Goal: Answer question/provide support: Share knowledge or assist other users

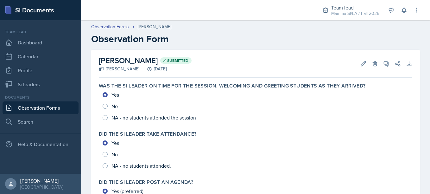
click at [53, 109] on link "Observation Forms" at bounding box center [41, 107] width 76 height 13
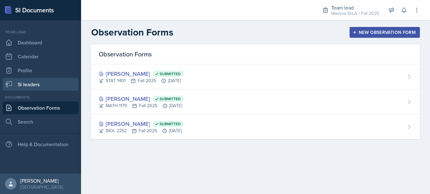
click at [41, 85] on link "Si leaders" at bounding box center [41, 84] width 76 height 13
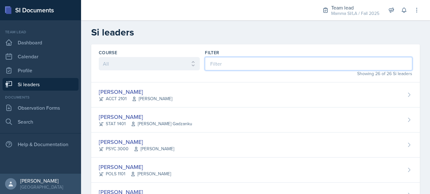
click at [213, 62] on input at bounding box center [308, 63] width 207 height 13
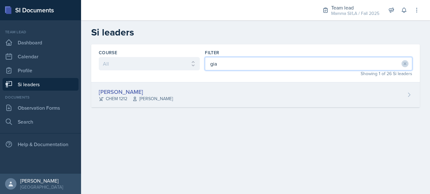
type input "gia"
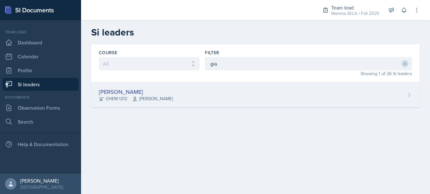
click at [195, 93] on div "[PERSON_NAME] CHEM 1212 [PERSON_NAME]" at bounding box center [255, 94] width 328 height 25
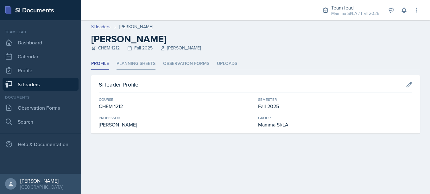
click at [149, 64] on li "Planning Sheets" at bounding box center [135, 64] width 39 height 12
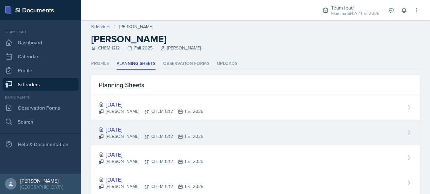
click at [159, 128] on div "[DATE]" at bounding box center [151, 129] width 104 height 9
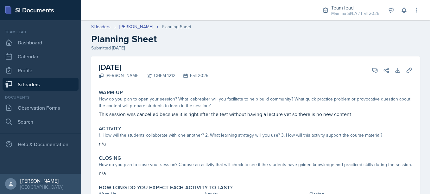
scroll to position [38, 0]
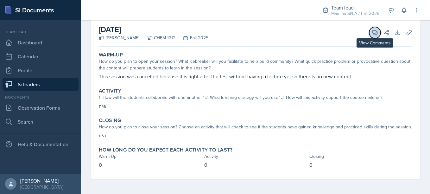
click at [213, 30] on icon at bounding box center [374, 32] width 6 height 6
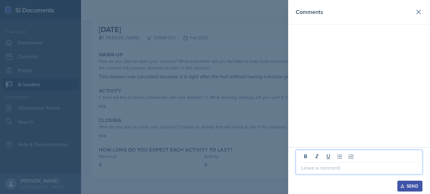
click at [213, 166] on p at bounding box center [359, 168] width 116 height 8
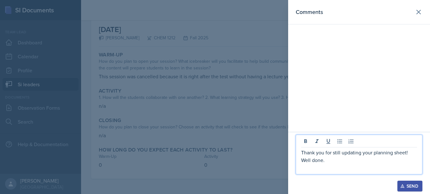
click at [213, 187] on div "Send" at bounding box center [409, 185] width 17 height 5
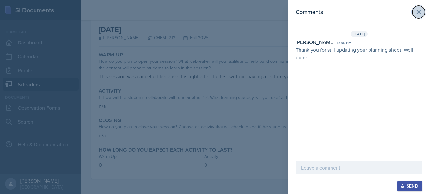
click at [213, 10] on icon at bounding box center [418, 12] width 8 height 8
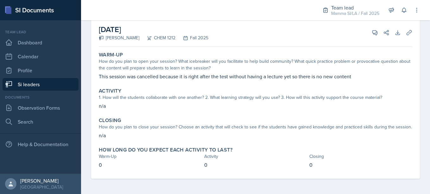
scroll to position [0, 0]
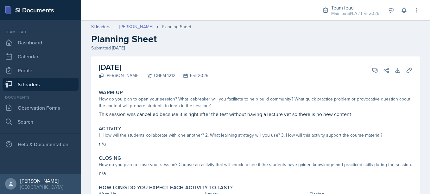
click at [134, 25] on link "[PERSON_NAME]" at bounding box center [136, 26] width 34 height 7
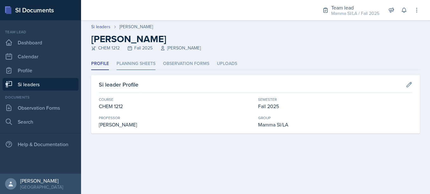
click at [147, 58] on li "Planning Sheets" at bounding box center [135, 64] width 39 height 12
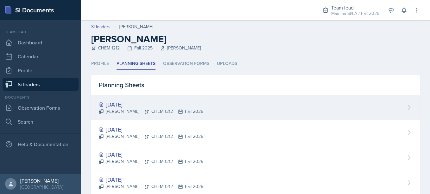
click at [172, 104] on div "[DATE]" at bounding box center [151, 104] width 104 height 9
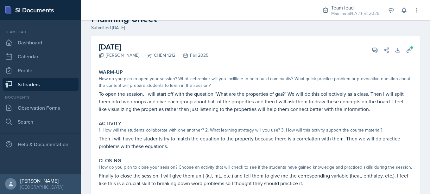
scroll to position [21, 0]
click at [213, 48] on span at bounding box center [411, 47] width 4 height 4
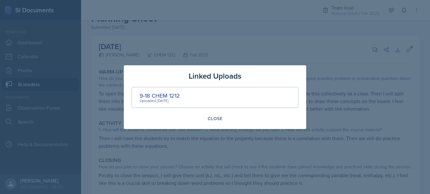
click at [213, 89] on div at bounding box center [215, 97] width 430 height 194
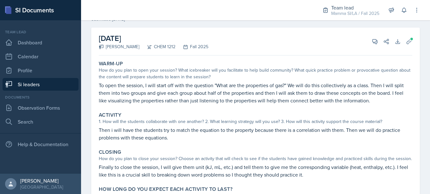
scroll to position [28, 0]
click at [213, 44] on icon at bounding box center [374, 42] width 6 height 6
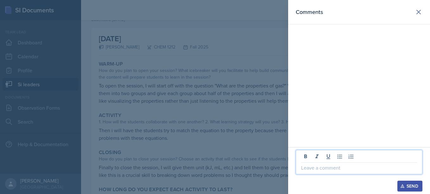
click at [213, 171] on p at bounding box center [359, 168] width 116 height 8
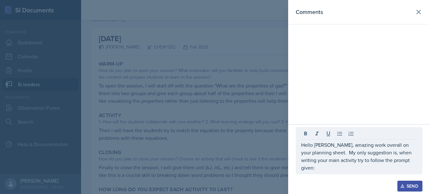
click at [213, 134] on div at bounding box center [215, 97] width 430 height 194
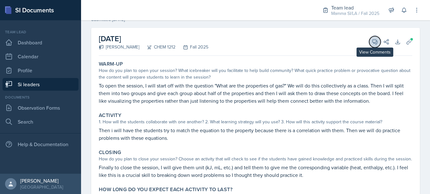
click at [213, 45] on icon at bounding box center [374, 42] width 6 height 6
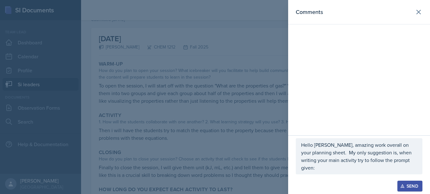
click at [213, 165] on p "Hello [PERSON_NAME], amazing work overall on your planning sheet. My only sugge…" at bounding box center [359, 156] width 116 height 30
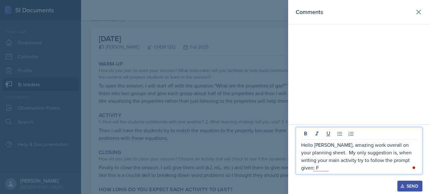
click at [213, 165] on p "Hello [PERSON_NAME], amazing work overall on your planning sheet. My only sugge…" at bounding box center [359, 156] width 116 height 30
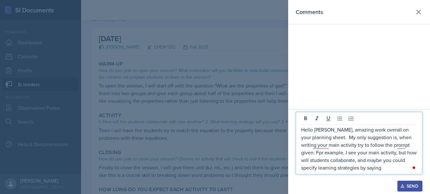
click at [213, 159] on div at bounding box center [215, 97] width 430 height 194
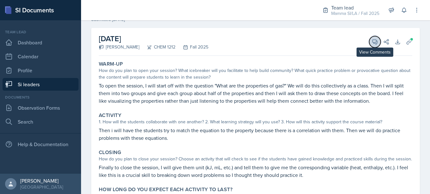
click at [213, 44] on button "View Comments" at bounding box center [374, 41] width 11 height 11
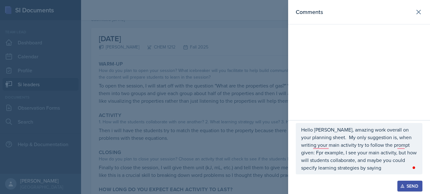
click at [213, 171] on div "Hello [PERSON_NAME], amazing work overall on your planning sheet. My only sugge…" at bounding box center [358, 148] width 127 height 51
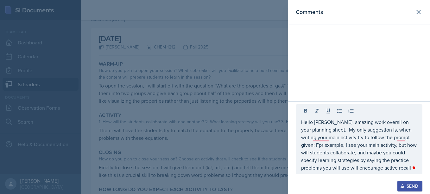
click at [213, 146] on div at bounding box center [215, 97] width 430 height 194
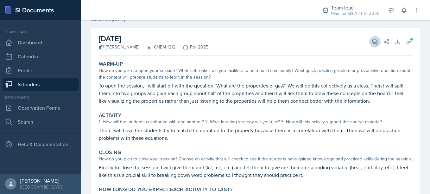
drag, startPoint x: 363, startPoint y: 43, endPoint x: 367, endPoint y: 43, distance: 4.1
click at [213, 43] on div "View Comments Comments Hello [PERSON_NAME], amazing work overall on your planni…" at bounding box center [377, 42] width 23 height 6
click at [213, 43] on icon at bounding box center [374, 42] width 6 height 6
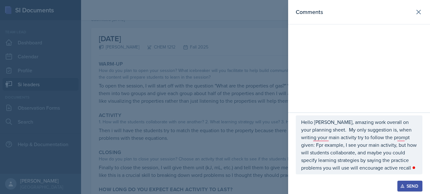
click at [213, 111] on div at bounding box center [215, 97] width 430 height 194
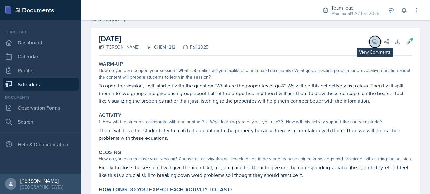
click at [213, 41] on icon at bounding box center [374, 42] width 6 height 6
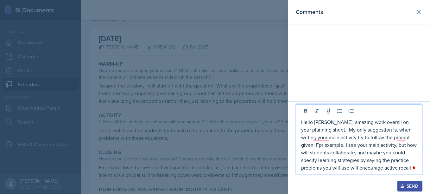
click at [213, 170] on p "Hello [PERSON_NAME], amazing work overall on your planning sheet. My only sugge…" at bounding box center [359, 144] width 116 height 53
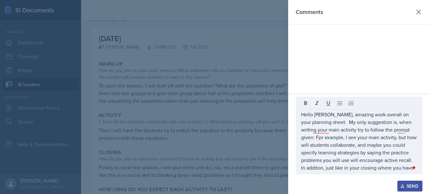
click at [213, 156] on div at bounding box center [215, 97] width 430 height 194
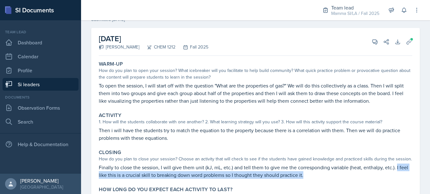
drag, startPoint x: 395, startPoint y: 166, endPoint x: 407, endPoint y: 180, distance: 18.6
click at [213, 180] on div "Closing How do you plan to close your session? Choose an activity that will che…" at bounding box center [255, 163] width 318 height 34
copy p "I feel like this is a crucial skill to breaking down word problems so I thought…"
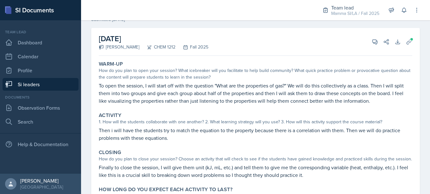
click at [213, 148] on div "Closing How do you plan to close your session? Choose an activity that will che…" at bounding box center [255, 163] width 318 height 34
click at [213, 42] on button "View Comments" at bounding box center [374, 41] width 11 height 11
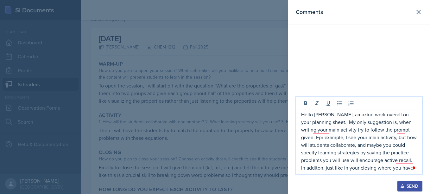
click at [213, 170] on p "Hello [PERSON_NAME], amazing work overall on your planning sheet. My only sugge…" at bounding box center [359, 140] width 116 height 61
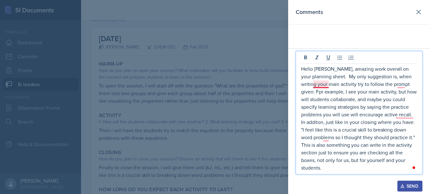
click at [213, 87] on p "Hello [PERSON_NAME], amazing work overall on your planning sheet. My only sugge…" at bounding box center [359, 118] width 116 height 106
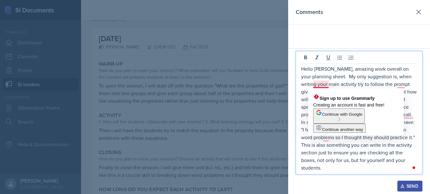
click at [213, 86] on p "Hello [PERSON_NAME], amazing work overall on your planning sheet. My only sugge…" at bounding box center [359, 118] width 116 height 106
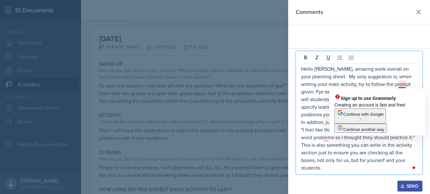
click at [213, 86] on p "Hello [PERSON_NAME], amazing work overall on your planning sheet. My only sugge…" at bounding box center [359, 118] width 116 height 106
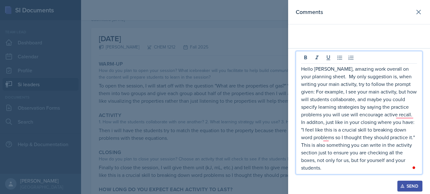
click at [213, 99] on p "Hello [PERSON_NAME], amazing work overall on your planning sheet. My only sugge…" at bounding box center [359, 118] width 116 height 106
click at [213, 116] on p "Hello [PERSON_NAME], amazing work overall on your planning sheet. My only sugge…" at bounding box center [359, 118] width 116 height 106
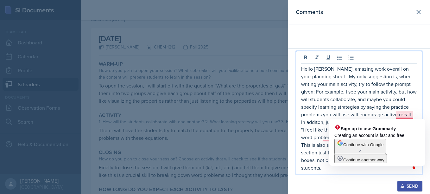
click at [213, 114] on p "Hello [PERSON_NAME], amazing work overall on your planning sheet. My only sugge…" at bounding box center [359, 118] width 116 height 106
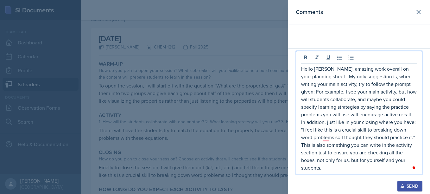
click at [213, 141] on p "Hello [PERSON_NAME], amazing work overall on your planning sheet. My only sugge…" at bounding box center [359, 118] width 116 height 106
click at [213, 124] on p "Hello [PERSON_NAME], amazing work overall on your planning sheet. My only sugge…" at bounding box center [359, 118] width 116 height 106
click at [213, 168] on p "Hello [PERSON_NAME], amazing work overall on your planning sheet. My only sugge…" at bounding box center [359, 118] width 116 height 106
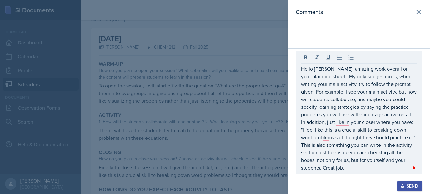
click at [213, 183] on div "Send" at bounding box center [409, 185] width 17 height 5
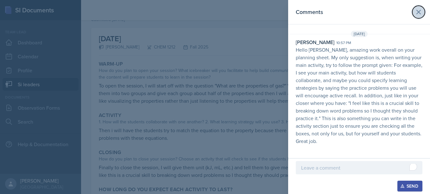
click at [213, 11] on icon at bounding box center [418, 12] width 8 height 8
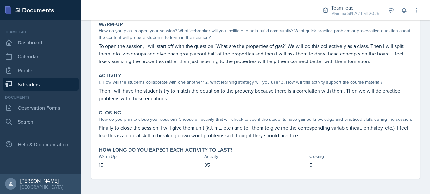
scroll to position [0, 0]
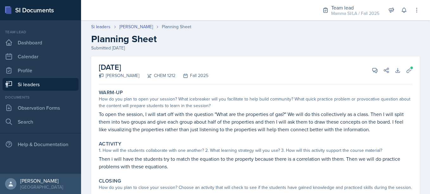
click at [56, 85] on link "Si leaders" at bounding box center [41, 84] width 76 height 13
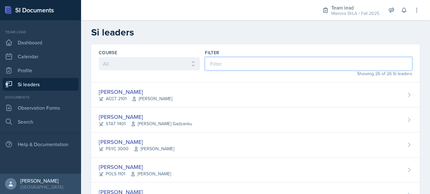
click at [213, 69] on input at bounding box center [308, 63] width 207 height 13
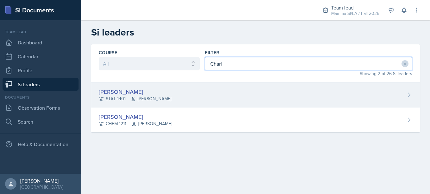
type input "Charl"
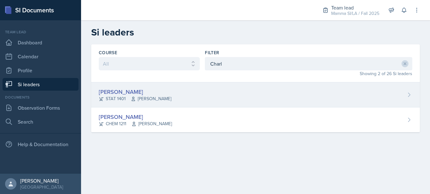
click at [180, 91] on div "[PERSON_NAME] STAT 1401 [PERSON_NAME]" at bounding box center [255, 94] width 328 height 25
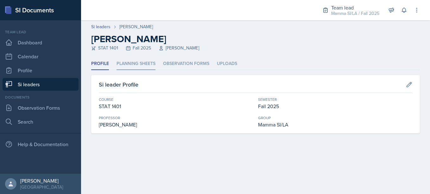
click at [147, 64] on li "Planning Sheets" at bounding box center [135, 64] width 39 height 12
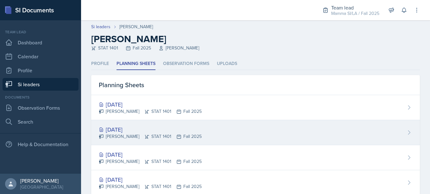
click at [147, 128] on div "[DATE]" at bounding box center [150, 129] width 103 height 9
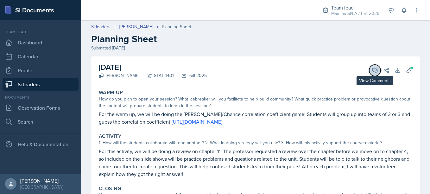
click at [213, 69] on icon at bounding box center [374, 70] width 6 height 6
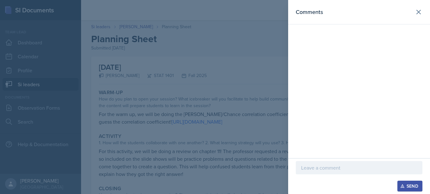
click at [213, 162] on div at bounding box center [358, 167] width 127 height 13
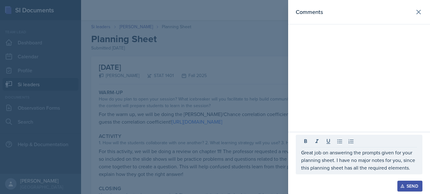
click at [202, 154] on div at bounding box center [215, 97] width 430 height 194
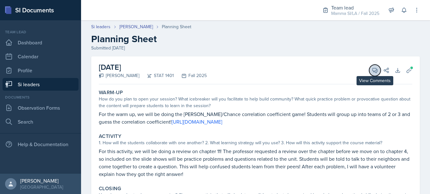
click at [213, 69] on span at bounding box center [376, 67] width 3 height 3
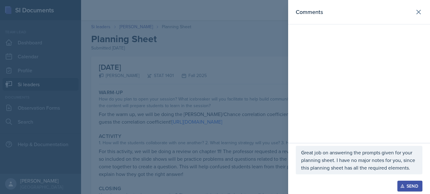
click at [213, 147] on div at bounding box center [215, 97] width 430 height 194
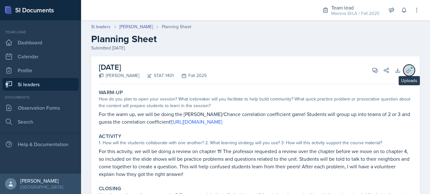
click at [213, 71] on button "Uploads" at bounding box center [408, 70] width 11 height 11
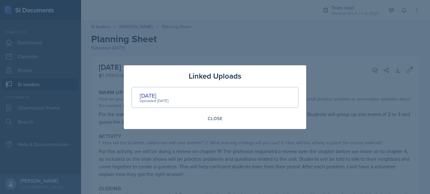
click at [213, 143] on div at bounding box center [215, 97] width 430 height 194
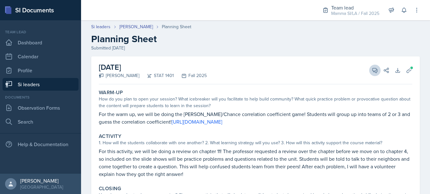
click at [213, 65] on div "[DATE] [PERSON_NAME] STAT 1401 Fall 2025 View Comments Comments Great job on an…" at bounding box center [255, 70] width 313 height 28
click at [213, 65] on button "View Comments" at bounding box center [374, 70] width 11 height 11
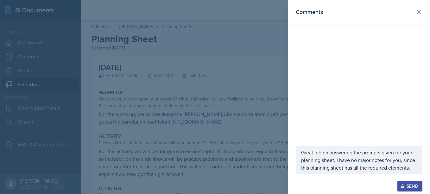
click at [213, 165] on p "Great job on answering the prompts given for your planning sheet. I have no maj…" at bounding box center [359, 159] width 116 height 23
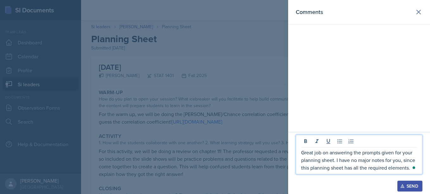
click at [213, 160] on p "Great job on answering the prompts given for your planning sheet. I have no maj…" at bounding box center [359, 159] width 116 height 23
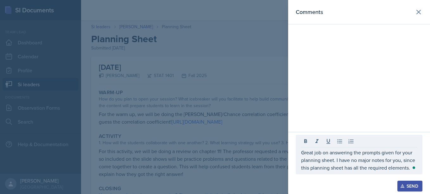
drag, startPoint x: 383, startPoint y: 173, endPoint x: 408, endPoint y: 169, distance: 25.3
click at [213, 169] on div "Great job on answering the prompts given for your planning sheet. I have no maj…" at bounding box center [358, 154] width 127 height 40
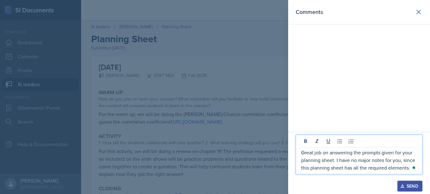
click at [213, 169] on p "Great job on answering the prompts given for your planning sheet. I have no maj…" at bounding box center [359, 159] width 116 height 23
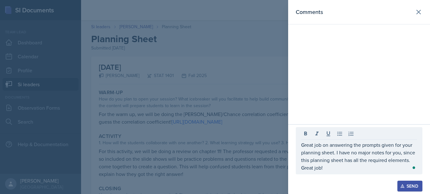
click at [213, 185] on div "Send" at bounding box center [409, 185] width 17 height 5
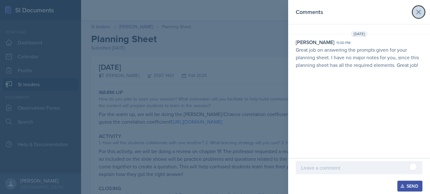
click at [213, 14] on icon at bounding box center [418, 12] width 8 height 8
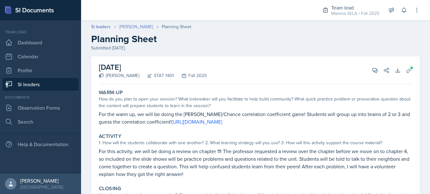
click at [137, 25] on link "[PERSON_NAME]" at bounding box center [136, 26] width 34 height 7
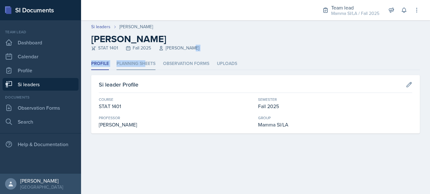
drag, startPoint x: 152, startPoint y: 52, endPoint x: 144, endPoint y: 60, distance: 11.4
click at [144, 60] on div "Si leaders [PERSON_NAME] [PERSON_NAME] STAT 1401 Fall 2025 [PERSON_NAME] Profil…" at bounding box center [255, 84] width 349 height 128
click at [144, 60] on li "Planning Sheets" at bounding box center [135, 64] width 39 height 12
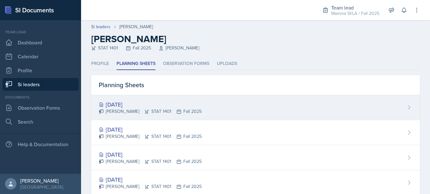
click at [135, 105] on div "[DATE]" at bounding box center [150, 104] width 103 height 9
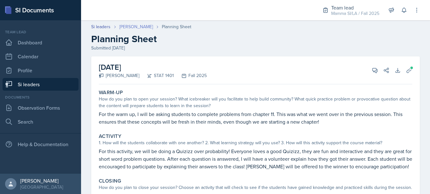
click at [135, 25] on link "[PERSON_NAME]" at bounding box center [136, 26] width 34 height 7
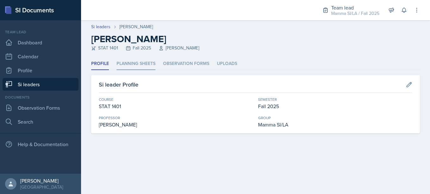
click at [131, 59] on li "Planning Sheets" at bounding box center [135, 64] width 39 height 12
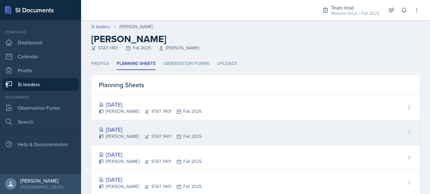
click at [180, 129] on div "[DATE]" at bounding box center [150, 129] width 103 height 9
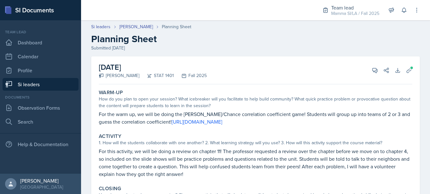
click at [213, 63] on div "[DATE] [PERSON_NAME] STAT 1401 Fall 2025 View Comments Comments [DATE] [PERSON_…" at bounding box center [255, 70] width 313 height 28
click at [213, 68] on icon at bounding box center [374, 70] width 6 height 6
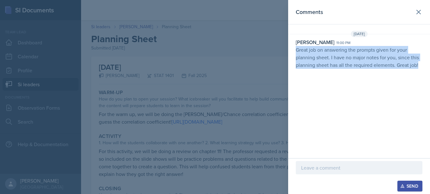
drag, startPoint x: 297, startPoint y: 51, endPoint x: 426, endPoint y: 81, distance: 133.2
click at [213, 81] on div "Comments [DATE] [PERSON_NAME] 11:00 pm Great job on answering the prompts given…" at bounding box center [359, 79] width 142 height 158
copy p "Great job on answering the prompts given for your planning sheet. I have no maj…"
click at [213, 81] on div "Comments [DATE] [PERSON_NAME] 11:00 pm Great job on answering the prompts given…" at bounding box center [359, 79] width 142 height 158
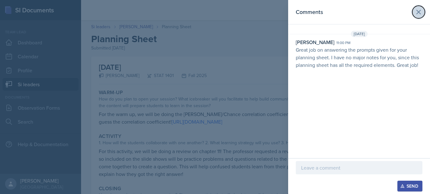
click at [213, 17] on button at bounding box center [418, 12] width 13 height 13
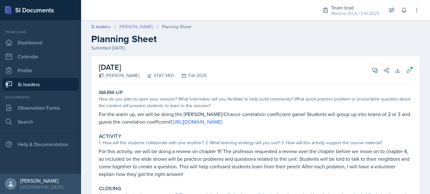
click at [150, 24] on link "[PERSON_NAME]" at bounding box center [136, 26] width 34 height 7
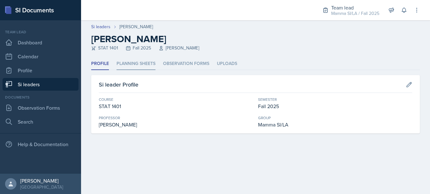
click at [143, 58] on li "Planning Sheets" at bounding box center [135, 64] width 39 height 12
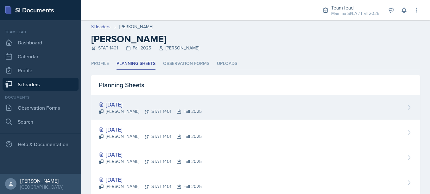
click at [163, 103] on div "[DATE]" at bounding box center [150, 104] width 103 height 9
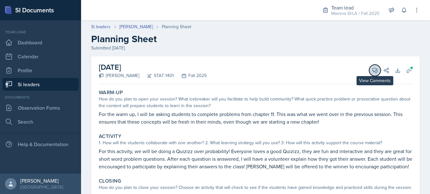
click at [213, 66] on button "View Comments" at bounding box center [374, 70] width 11 height 11
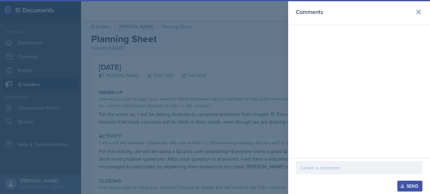
click at [213, 161] on div at bounding box center [358, 167] width 127 height 13
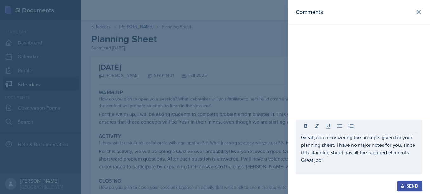
click at [213, 181] on button "Send" at bounding box center [409, 185] width 25 height 11
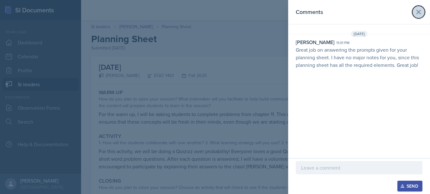
click at [213, 15] on icon at bounding box center [418, 12] width 8 height 8
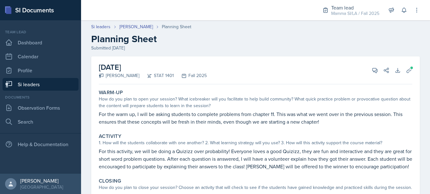
click at [213, 66] on div "[DATE] [PERSON_NAME] STAT 1401 Fall 2025 View Comments Comments [DATE] [PERSON_…" at bounding box center [255, 70] width 313 height 28
click at [213, 71] on icon at bounding box center [374, 70] width 6 height 6
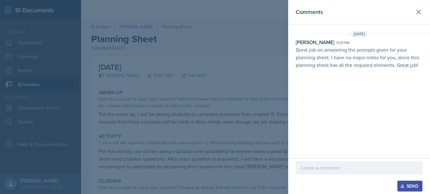
click at [213, 52] on div at bounding box center [215, 97] width 430 height 194
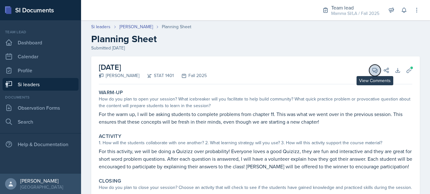
click at [213, 69] on span at bounding box center [376, 67] width 3 height 3
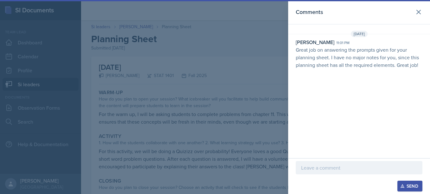
click at [210, 83] on div at bounding box center [215, 97] width 430 height 194
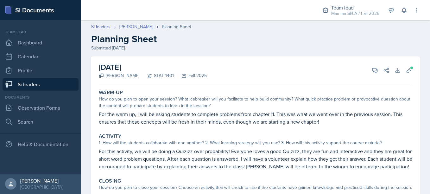
click at [137, 27] on link "[PERSON_NAME]" at bounding box center [136, 26] width 34 height 7
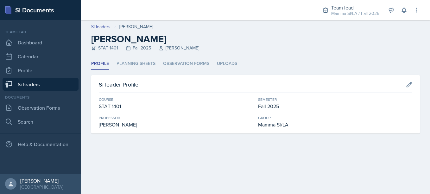
click at [57, 86] on link "Si leaders" at bounding box center [41, 84] width 76 height 13
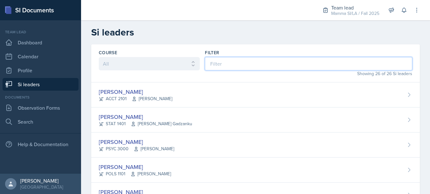
click at [213, 66] on input at bounding box center [308, 63] width 207 height 13
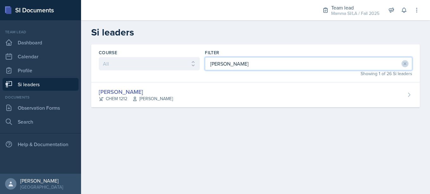
type input "[PERSON_NAME]"
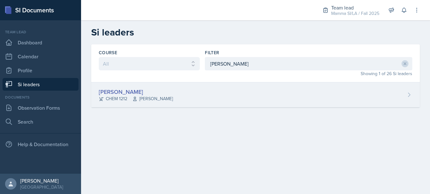
drag, startPoint x: 207, startPoint y: 81, endPoint x: 203, endPoint y: 85, distance: 5.9
click at [203, 85] on div "Course All ACCT 2101 ACCT 2102 ACCT 4050 ANTH 1102 ANTH 3301 ARCH 1000 ARCH 100…" at bounding box center [255, 75] width 328 height 63
click at [203, 85] on div "[PERSON_NAME] CHEM 1212 [PERSON_NAME]" at bounding box center [255, 94] width 328 height 25
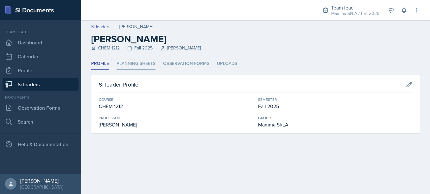
click at [150, 61] on li "Planning Sheets" at bounding box center [135, 64] width 39 height 12
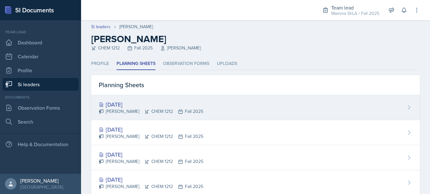
click at [171, 113] on div "[PERSON_NAME] CHEM 1212 Fall 2025" at bounding box center [151, 111] width 104 height 7
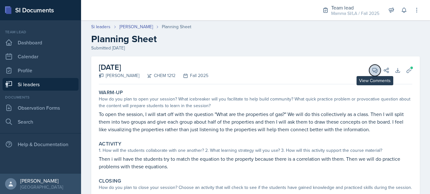
click at [213, 72] on icon at bounding box center [374, 70] width 6 height 6
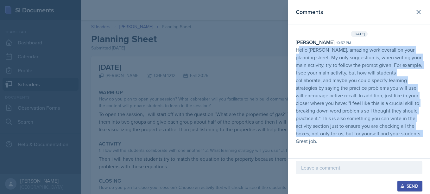
drag, startPoint x: 297, startPoint y: 48, endPoint x: 398, endPoint y: 132, distance: 131.4
click at [213, 132] on p "Hello [PERSON_NAME], amazing work overall on your planning sheet. My only sugge…" at bounding box center [358, 95] width 127 height 99
drag, startPoint x: 296, startPoint y: 49, endPoint x: 399, endPoint y: 135, distance: 134.8
click at [213, 135] on p "Hello [PERSON_NAME], amazing work overall on your planning sheet. My only sugge…" at bounding box center [358, 95] width 127 height 99
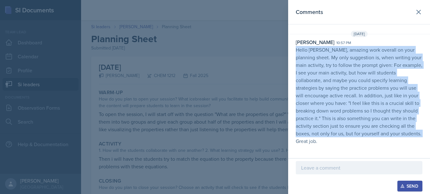
copy p "Hello [PERSON_NAME], amazing work overall on your planning sheet. My only sugge…"
click at [213, 146] on div "Comments [DATE] [PERSON_NAME] 10:57 pm Hello [PERSON_NAME], amazing work overal…" at bounding box center [359, 79] width 142 height 158
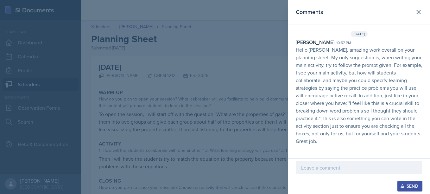
click at [213, 15] on div at bounding box center [215, 97] width 430 height 194
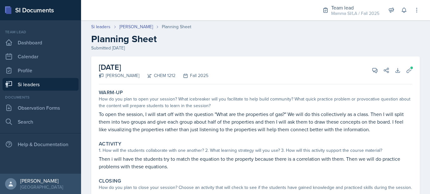
click at [54, 79] on link "Si leaders" at bounding box center [41, 84] width 76 height 13
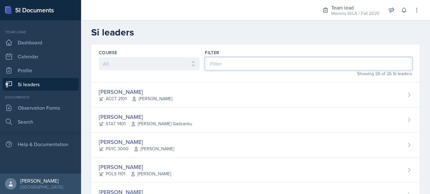
click at [212, 65] on input at bounding box center [308, 63] width 207 height 13
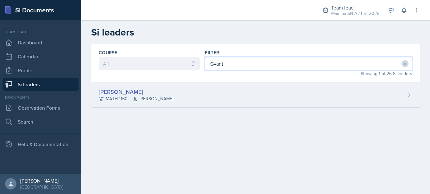
type input "Gvant"
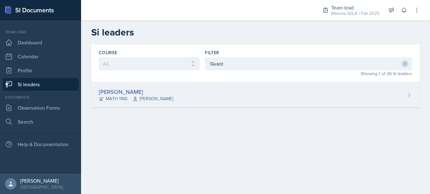
click at [208, 85] on div "[PERSON_NAME] MATH 1160 [PERSON_NAME]" at bounding box center [255, 94] width 328 height 25
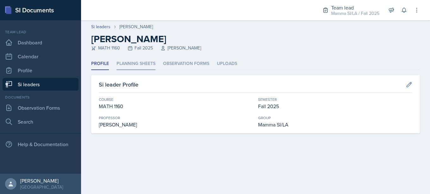
click at [145, 63] on li "Planning Sheets" at bounding box center [135, 64] width 39 height 12
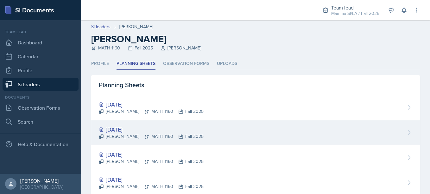
click at [174, 127] on div "[DATE]" at bounding box center [151, 129] width 105 height 9
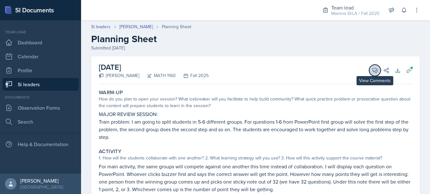
click at [213, 74] on button "View Comments" at bounding box center [374, 70] width 11 height 11
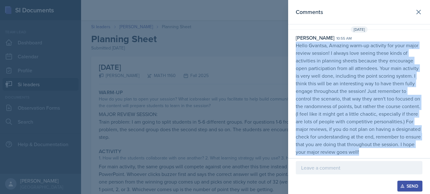
drag, startPoint x: 297, startPoint y: 37, endPoint x: 360, endPoint y: 155, distance: 134.3
click at [213, 155] on div "[DATE] [PERSON_NAME] 10:55 am Hello Gvantsa, Amazing warm-up activity for your …" at bounding box center [359, 92] width 142 height 132
copy p "Hello Gvantsa, Amazing warm-up activity for your major review session! I always…"
click at [213, 119] on p "Hello Gvantsa, Amazing warm-up activity for your major review session! I always…" at bounding box center [358, 98] width 127 height 114
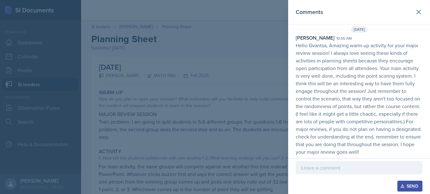
click at [208, 71] on div at bounding box center [215, 97] width 430 height 194
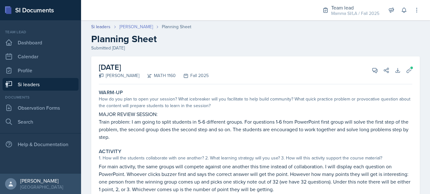
click at [148, 27] on link "[PERSON_NAME]" at bounding box center [136, 26] width 34 height 7
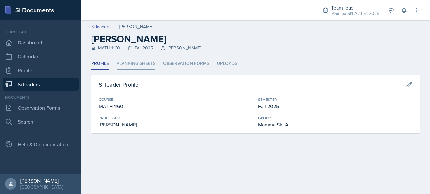
click at [133, 60] on li "Planning Sheets" at bounding box center [135, 64] width 39 height 12
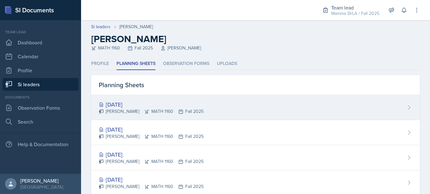
click at [176, 97] on div "[DATE] [PERSON_NAME] MATH 1160 Fall 2025" at bounding box center [255, 107] width 328 height 25
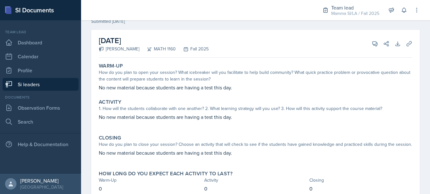
scroll to position [27, 0]
click at [55, 79] on link "Si leaders" at bounding box center [41, 84] width 76 height 13
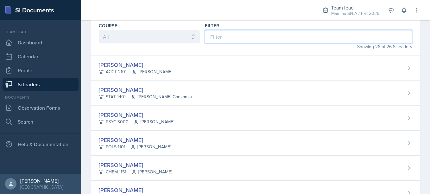
click at [213, 32] on input at bounding box center [308, 36] width 207 height 13
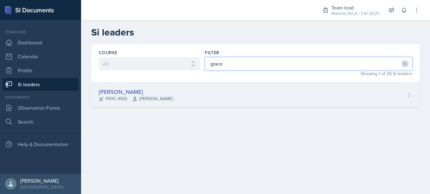
type input "grace"
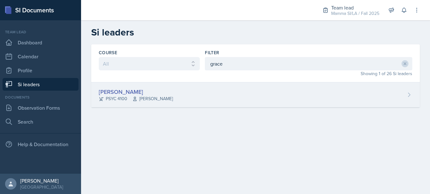
click at [191, 98] on div "[PERSON_NAME] PSYC 4100 [PERSON_NAME] Story" at bounding box center [255, 94] width 328 height 25
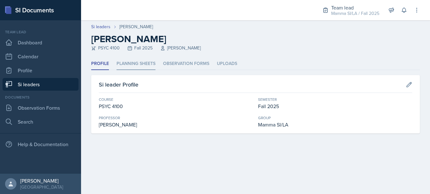
click at [147, 67] on li "Planning Sheets" at bounding box center [135, 64] width 39 height 12
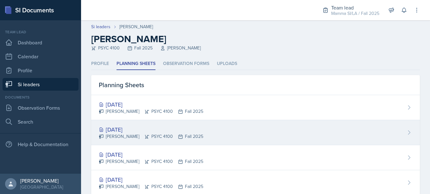
click at [159, 127] on div "[DATE]" at bounding box center [151, 129] width 104 height 9
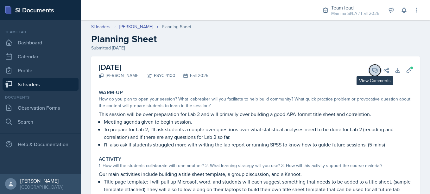
click at [213, 71] on icon at bounding box center [374, 70] width 5 height 5
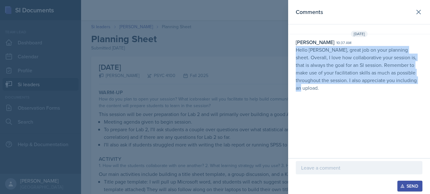
drag, startPoint x: 291, startPoint y: 49, endPoint x: 415, endPoint y: 92, distance: 131.5
click at [213, 92] on div "Comments [DATE] [PERSON_NAME] 10:37 am Hello [PERSON_NAME], great job on your p…" at bounding box center [359, 79] width 142 height 158
copy p "Hello [PERSON_NAME], great job on your planning sheet. Overall, I love how coll…"
click at [213, 16] on icon at bounding box center [418, 12] width 8 height 8
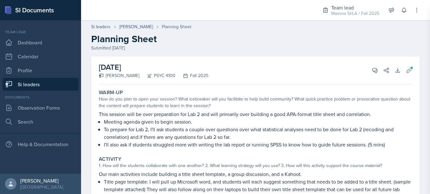
click at [213, 16] on div "Comments [DATE] [PERSON_NAME] 10:37 am Hello [PERSON_NAME], great job on your p…" at bounding box center [215, 97] width 430 height 194
click at [136, 27] on link "[PERSON_NAME]" at bounding box center [136, 26] width 34 height 7
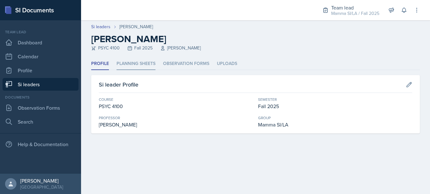
drag, startPoint x: 136, startPoint y: 57, endPoint x: 138, endPoint y: 64, distance: 7.5
click at [138, 64] on div "Si leaders [PERSON_NAME] [PERSON_NAME] PSYC 4100 Fall 2025 [PERSON_NAME] Story …" at bounding box center [255, 84] width 349 height 128
click at [138, 64] on li "Planning Sheets" at bounding box center [135, 64] width 39 height 12
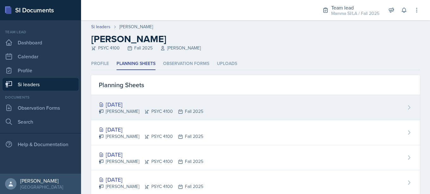
click at [159, 102] on div "[DATE]" at bounding box center [151, 104] width 104 height 9
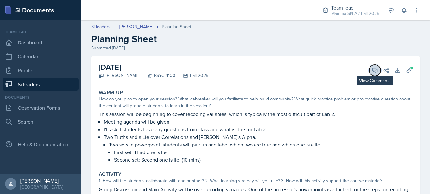
click at [213, 72] on button "View Comments" at bounding box center [374, 70] width 11 height 11
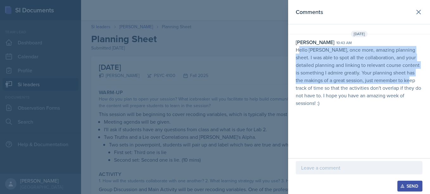
drag, startPoint x: 299, startPoint y: 46, endPoint x: 420, endPoint y: 79, distance: 125.9
click at [213, 79] on p "Hello [PERSON_NAME], once more, amazing planning sheet. I was able to spot all …" at bounding box center [358, 76] width 127 height 61
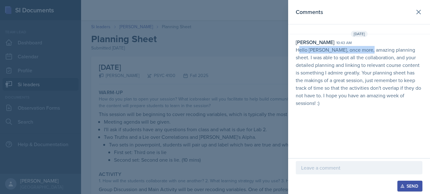
drag, startPoint x: 298, startPoint y: 48, endPoint x: 369, endPoint y: 52, distance: 71.0
click at [213, 52] on p "Hello [PERSON_NAME], once more, amazing planning sheet. I was able to spot all …" at bounding box center [358, 76] width 127 height 61
click at [213, 71] on p "Hello [PERSON_NAME], once more, amazing planning sheet. I was able to spot all …" at bounding box center [358, 76] width 127 height 61
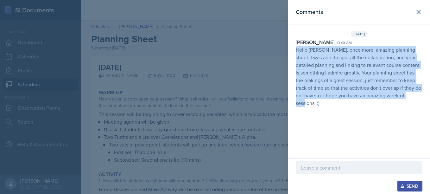
drag, startPoint x: 297, startPoint y: 46, endPoint x: 427, endPoint y: 96, distance: 139.6
click at [213, 96] on div "[PERSON_NAME] 10:43 am Hello [PERSON_NAME], once more, amazing planning sheet. …" at bounding box center [359, 72] width 142 height 68
copy p "Hello [PERSON_NAME], once more, amazing planning sheet. I was able to spot all …"
click at [213, 96] on div "[PERSON_NAME] 10:43 am Hello [PERSON_NAME], once more, amazing planning sheet. …" at bounding box center [359, 72] width 142 height 68
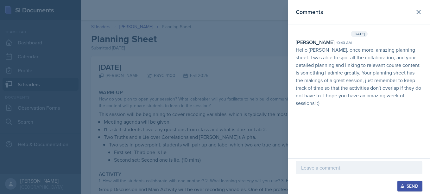
click at [184, 58] on div at bounding box center [215, 97] width 430 height 194
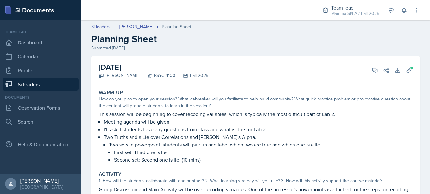
click at [53, 85] on link "Si leaders" at bounding box center [41, 84] width 76 height 13
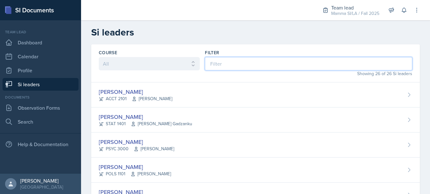
click at [213, 68] on input at bounding box center [308, 63] width 207 height 13
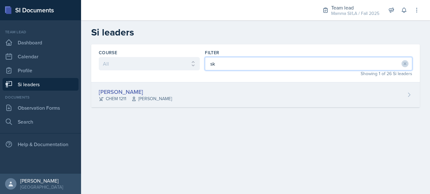
type input "sk"
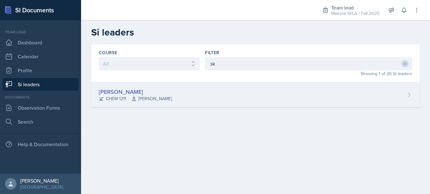
click at [213, 94] on div "[PERSON_NAME] CHEM 1211 [PERSON_NAME]" at bounding box center [255, 94] width 328 height 25
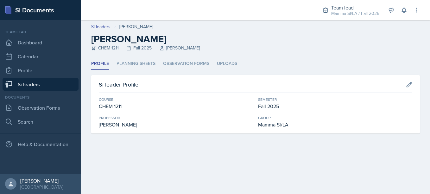
click at [132, 53] on header "Si leaders [PERSON_NAME] [PERSON_NAME] CHEM 1211 Fall 2025 [PERSON_NAME]" at bounding box center [255, 38] width 349 height 37
click at [134, 64] on li "Planning Sheets" at bounding box center [135, 64] width 39 height 12
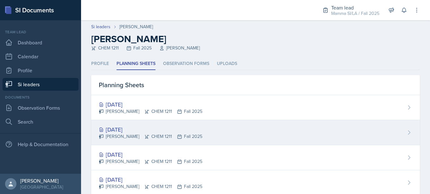
click at [145, 121] on div "[DATE] [PERSON_NAME] CHEM 1211 Fall 2025" at bounding box center [255, 132] width 328 height 25
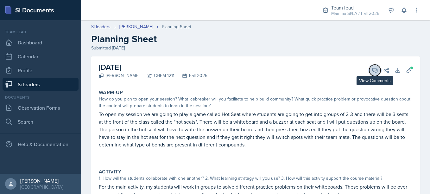
click at [213, 73] on button "View Comments" at bounding box center [374, 70] width 11 height 11
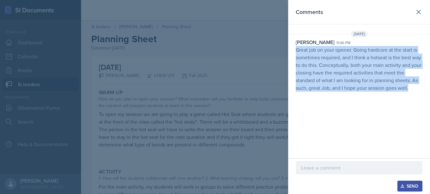
drag, startPoint x: 293, startPoint y: 50, endPoint x: 409, endPoint y: 85, distance: 120.9
click at [213, 85] on div "[PERSON_NAME] 11:06 pm Great job on your opener. Going hardcore at the start is…" at bounding box center [359, 64] width 142 height 53
copy p "Great job on your opener. Going hardcore at the start is sometimes required, an…"
click at [213, 85] on p "Great job on your opener. Going hardcore at the start is sometimes required, an…" at bounding box center [358, 69] width 127 height 46
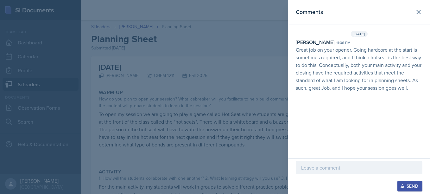
click at [213, 85] on p "Great job on your opener. Going hardcore at the start is sometimes required, an…" at bounding box center [358, 69] width 127 height 46
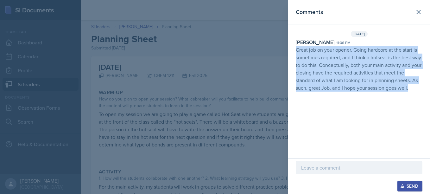
drag, startPoint x: 297, startPoint y: 50, endPoint x: 420, endPoint y: 92, distance: 130.3
click at [213, 92] on div "[DATE] [PERSON_NAME] 11:06 pm Great job on your opener. Going hardcore at the s…" at bounding box center [359, 62] width 142 height 63
copy p "Great job on your opener. Going hardcore at the start is sometimes required, an…"
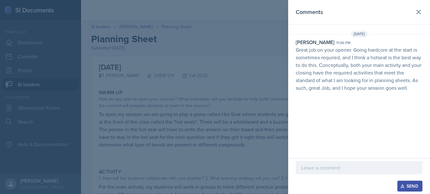
click at [213, 103] on div at bounding box center [215, 97] width 430 height 194
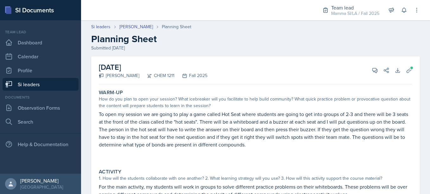
click at [213, 103] on div "How do you plan to open your session? What icebreaker will you facilitate to he…" at bounding box center [255, 102] width 313 height 13
click at [140, 25] on link "[PERSON_NAME]" at bounding box center [136, 26] width 34 height 7
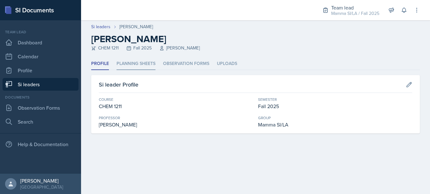
click at [147, 65] on li "Planning Sheets" at bounding box center [135, 64] width 39 height 12
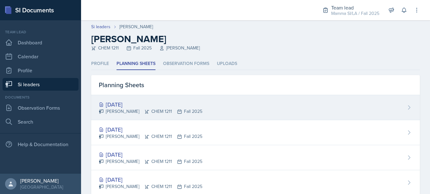
click at [213, 99] on div "[DATE] [PERSON_NAME] CHEM 1211 Fall 2025" at bounding box center [255, 107] width 328 height 25
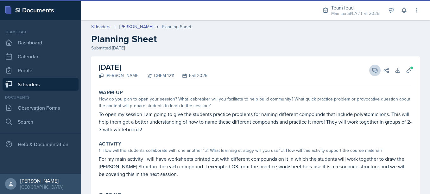
drag, startPoint x: 370, startPoint y: 62, endPoint x: 368, endPoint y: 66, distance: 4.4
click at [213, 66] on div "[DATE] [PERSON_NAME] CHEM 1211 Fall 2025 View Comments Comments [DATE] [PERSON_…" at bounding box center [255, 70] width 313 height 28
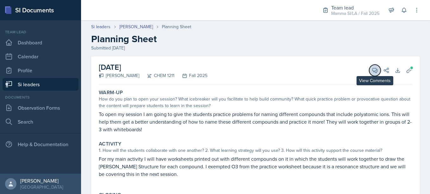
click at [213, 66] on button "View Comments" at bounding box center [374, 70] width 11 height 11
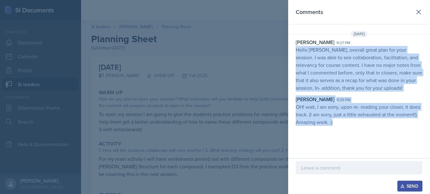
drag, startPoint x: 294, startPoint y: 52, endPoint x: 389, endPoint y: 134, distance: 124.9
click at [213, 134] on div "Comments [DATE] [PERSON_NAME] 11:27 pm Hello [PERSON_NAME], overall great plan …" at bounding box center [359, 79] width 142 height 158
copy div "Hello [PERSON_NAME], overall great plan for your session. I was able to see col…"
click at [213, 134] on div "Comments [DATE] [PERSON_NAME] 11:27 pm Hello [PERSON_NAME], overall great plan …" at bounding box center [359, 79] width 142 height 158
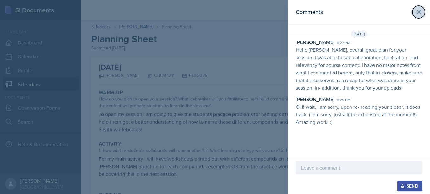
click at [213, 16] on icon at bounding box center [418, 12] width 8 height 8
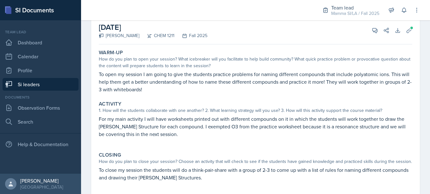
scroll to position [40, 0]
click at [213, 127] on p "For my main activity I will have worksheets printed out with different compound…" at bounding box center [255, 126] width 313 height 23
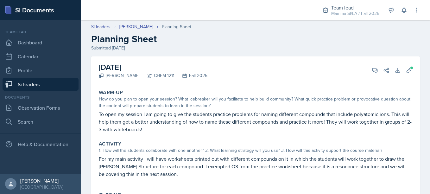
click at [49, 84] on link "Si leaders" at bounding box center [41, 84] width 76 height 13
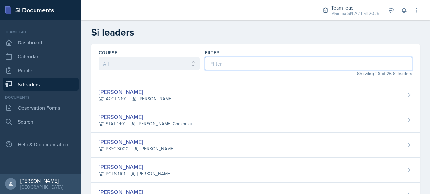
click at [213, 63] on input at bounding box center [308, 63] width 207 height 13
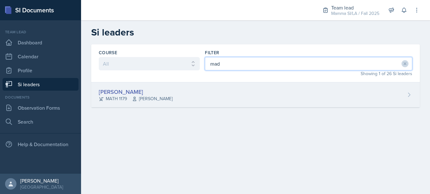
type input "mad"
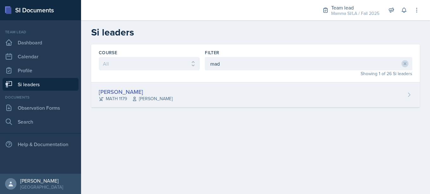
click at [190, 91] on div "[PERSON_NAME] MATH 1179 [PERSON_NAME]" at bounding box center [255, 94] width 328 height 25
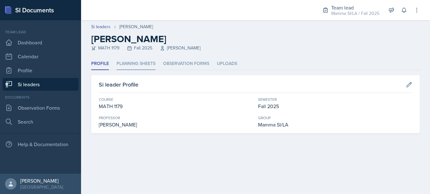
click at [143, 63] on li "Planning Sheets" at bounding box center [135, 64] width 39 height 12
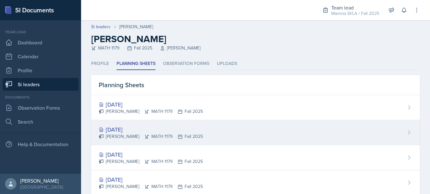
click at [162, 130] on div "[DATE]" at bounding box center [151, 129] width 104 height 9
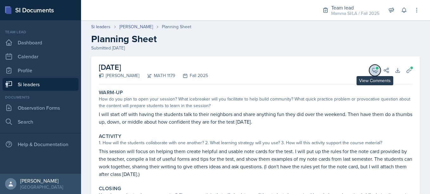
click at [213, 68] on span at bounding box center [376, 67] width 3 height 3
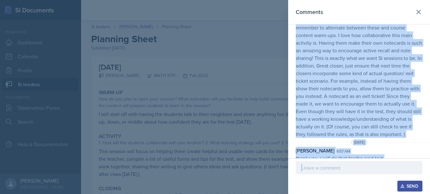
scroll to position [51, 0]
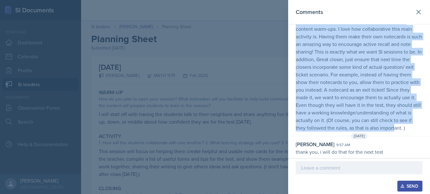
drag, startPoint x: 295, startPoint y: 49, endPoint x: 335, endPoint y: 130, distance: 89.8
click at [213, 130] on p "Hello [PERSON_NAME], amazing opener. I always love to see community building du…" at bounding box center [358, 66] width 127 height 129
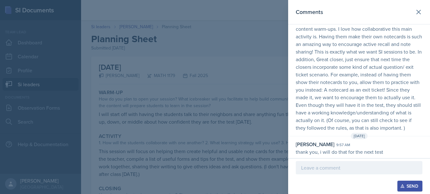
click at [166, 55] on div at bounding box center [215, 97] width 430 height 194
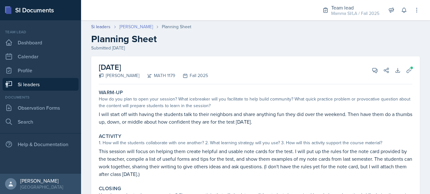
click at [143, 29] on link "[PERSON_NAME]" at bounding box center [136, 26] width 34 height 7
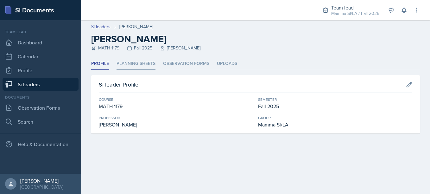
click at [142, 62] on li "Planning Sheets" at bounding box center [135, 64] width 39 height 12
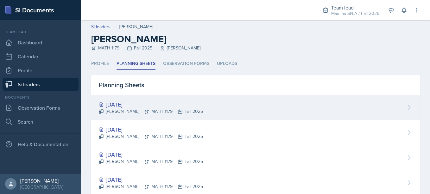
click at [142, 99] on div "[DATE] [PERSON_NAME] MATH 1179 Fall 2025" at bounding box center [255, 107] width 328 height 25
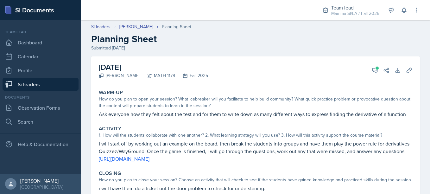
click at [213, 66] on div "[DATE] [PERSON_NAME] MATH 1179 Fall 2025 View Comments Comments [DATE] [PERSON_…" at bounding box center [255, 70] width 313 height 28
click at [213, 68] on button "View Comments" at bounding box center [374, 70] width 11 height 11
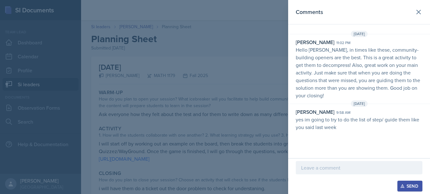
click at [213, 49] on p "Hello [PERSON_NAME], in times like these, community-building openers are the be…" at bounding box center [358, 72] width 127 height 53
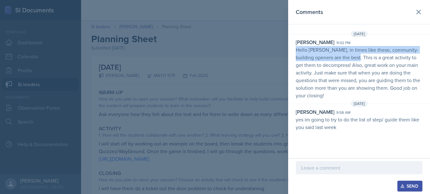
drag, startPoint x: 299, startPoint y: 49, endPoint x: 345, endPoint y: 58, distance: 47.3
click at [213, 58] on p "Hello [PERSON_NAME], in times like these, community-building openers are the be…" at bounding box center [358, 72] width 127 height 53
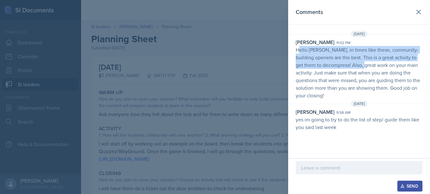
drag, startPoint x: 297, startPoint y: 52, endPoint x: 352, endPoint y: 67, distance: 57.0
click at [213, 67] on p "Hello [PERSON_NAME], in times like these, community-building openers are the be…" at bounding box center [358, 72] width 127 height 53
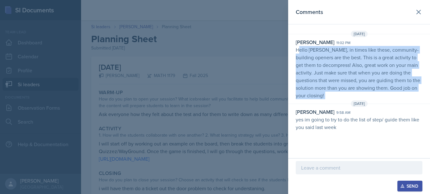
drag, startPoint x: 297, startPoint y: 48, endPoint x: 332, endPoint y: 99, distance: 61.3
click at [213, 99] on div "[DATE] [PERSON_NAME] 11:02 pm Hello [PERSON_NAME], in times like these, communi…" at bounding box center [359, 82] width 142 height 103
drag, startPoint x: 295, startPoint y: 47, endPoint x: 324, endPoint y: 104, distance: 63.5
click at [213, 104] on div "[DATE] [PERSON_NAME] 11:02 pm Hello [PERSON_NAME], in times like these, communi…" at bounding box center [359, 82] width 142 height 103
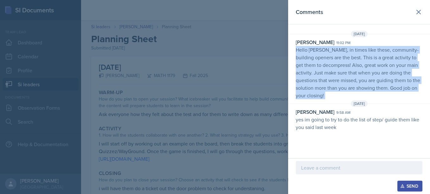
click at [213, 104] on div "[DATE]" at bounding box center [359, 103] width 142 height 6
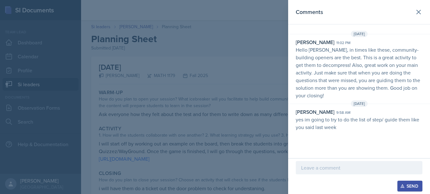
click at [213, 65] on div at bounding box center [215, 97] width 430 height 194
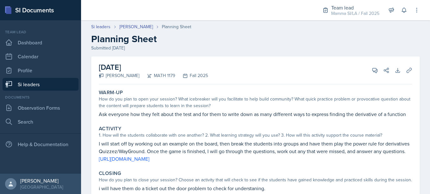
click at [59, 88] on link "Si leaders" at bounding box center [41, 84] width 76 height 13
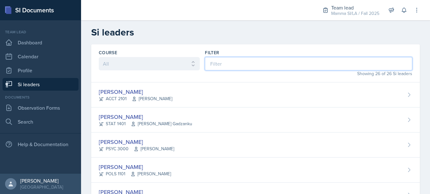
click at [213, 58] on input at bounding box center [308, 63] width 207 height 13
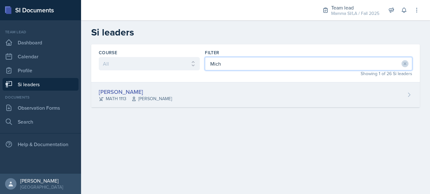
type input "Mich"
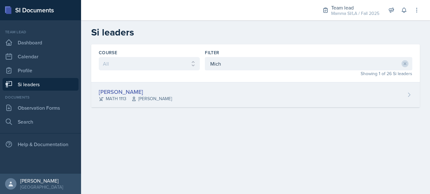
click at [180, 93] on div "[PERSON_NAME] MATH 1113 [PERSON_NAME]" at bounding box center [255, 94] width 328 height 25
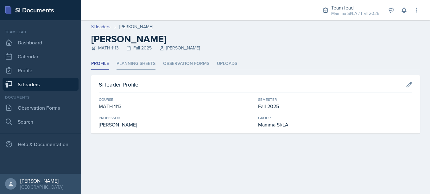
click at [145, 62] on li "Planning Sheets" at bounding box center [135, 64] width 39 height 12
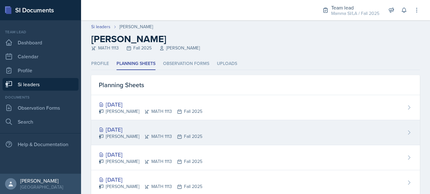
click at [149, 140] on div "[DATE] [PERSON_NAME] MATH 1113 Fall 2025" at bounding box center [255, 132] width 328 height 25
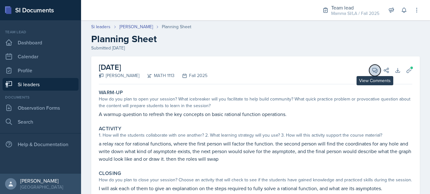
click at [213, 69] on icon at bounding box center [374, 70] width 6 height 6
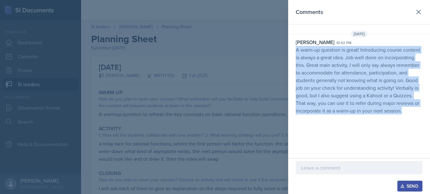
drag, startPoint x: 294, startPoint y: 50, endPoint x: 412, endPoint y: 109, distance: 132.0
click at [213, 109] on div "[PERSON_NAME] 10:42 pm A warm-up question is great! Introducing course content …" at bounding box center [359, 76] width 142 height 76
click at [213, 109] on p "A warm-up question is great! Introducing course content is always a great idea.…" at bounding box center [358, 80] width 127 height 68
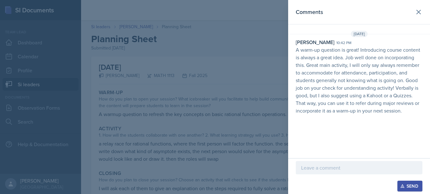
click at [213, 105] on p "A warm-up question is great! Introducing course content is always a great idea.…" at bounding box center [358, 80] width 127 height 68
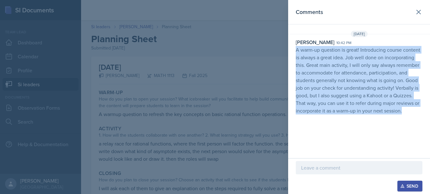
drag, startPoint x: 296, startPoint y: 51, endPoint x: 406, endPoint y: 115, distance: 127.0
click at [213, 115] on div "[DATE] [PERSON_NAME] 10:42 pm A warm-up question is great! Introducing course c…" at bounding box center [359, 74] width 142 height 86
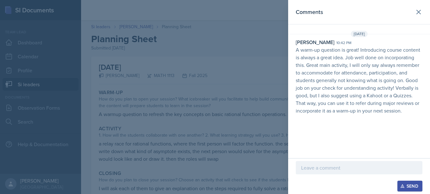
click at [153, 64] on div at bounding box center [215, 97] width 430 height 194
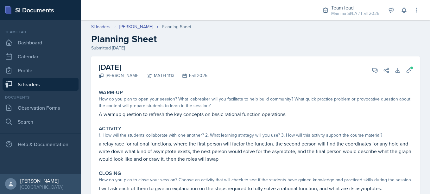
click at [134, 23] on header "Si leaders [PERSON_NAME] Planning Sheet Planning Sheet Submitted [DATE]" at bounding box center [255, 37] width 349 height 40
click at [138, 27] on link "[PERSON_NAME]" at bounding box center [136, 26] width 34 height 7
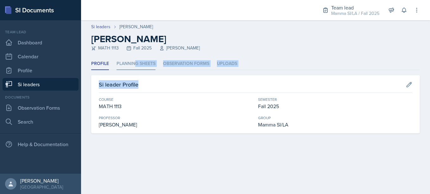
drag, startPoint x: 141, startPoint y: 70, endPoint x: 135, endPoint y: 61, distance: 11.2
click at [135, 61] on div "Profile Planning Sheets Observation Forms Uploads Profile Planning Sheets Obser…" at bounding box center [255, 96] width 328 height 76
click at [135, 61] on li "Planning Sheets" at bounding box center [135, 64] width 39 height 12
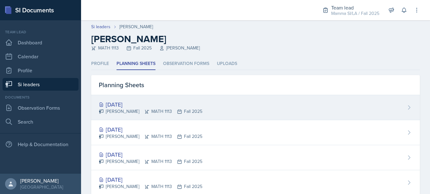
click at [147, 109] on div "[PERSON_NAME] MATH 1113 Fall 2025" at bounding box center [150, 111] width 103 height 7
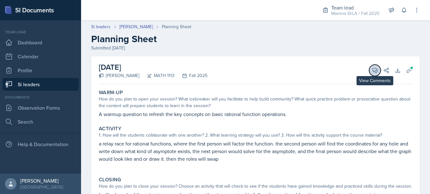
click at [213, 73] on button "View Comments" at bounding box center [374, 70] width 11 height 11
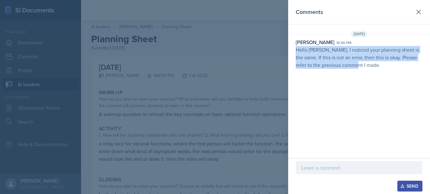
drag, startPoint x: 295, startPoint y: 49, endPoint x: 343, endPoint y: 70, distance: 51.8
click at [213, 70] on div "[DATE] [PERSON_NAME] 10:46 pm Hello [PERSON_NAME], I noticed your planning shee…" at bounding box center [359, 51] width 142 height 40
click at [213, 52] on p "Hello [PERSON_NAME], I noticed your planning sheet is the same. If this is not …" at bounding box center [358, 57] width 127 height 23
drag, startPoint x: 294, startPoint y: 51, endPoint x: 359, endPoint y: 72, distance: 67.9
click at [213, 72] on div "Comments [DATE] [PERSON_NAME] 10:46 pm Hello [PERSON_NAME], I noticed your plan…" at bounding box center [359, 79] width 142 height 158
